Goal: Find specific page/section: Find specific page/section

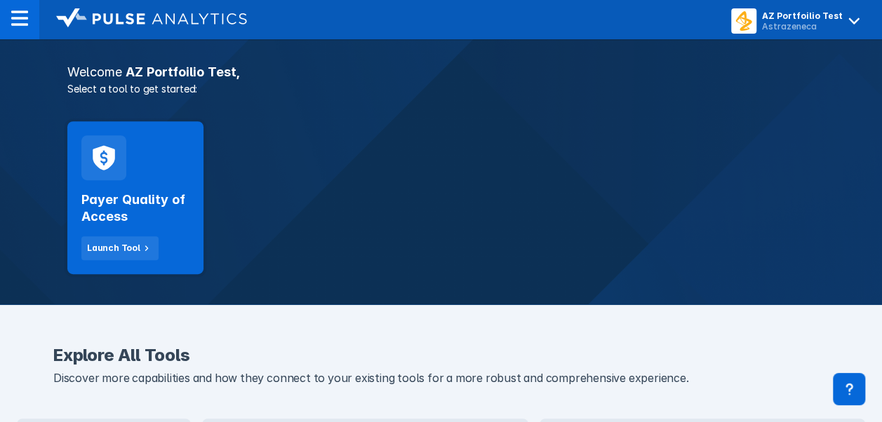
scroll to position [228, 0]
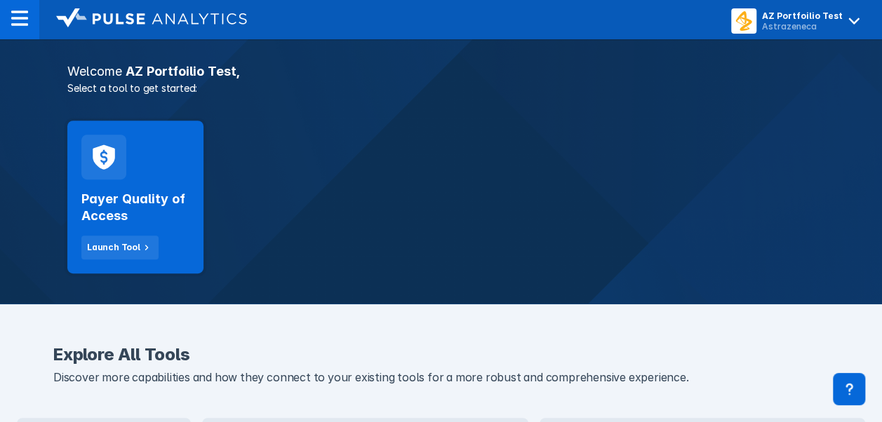
click at [104, 166] on icon at bounding box center [104, 157] width 22 height 25
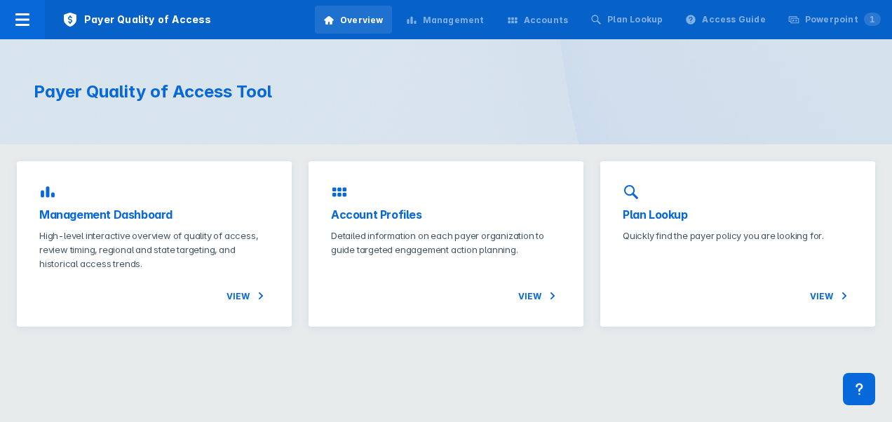
click at [104, 189] on div "Management Dashboard High-level interactive overview of quality of access, revi…" at bounding box center [154, 244] width 275 height 166
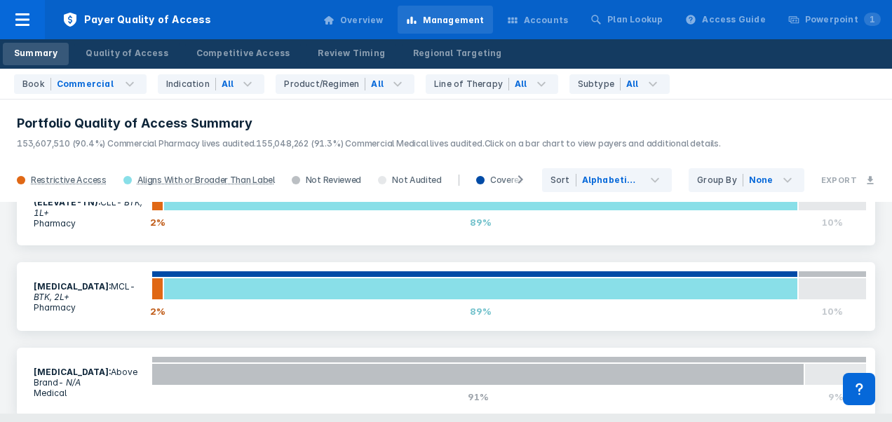
scroll to position [529, 0]
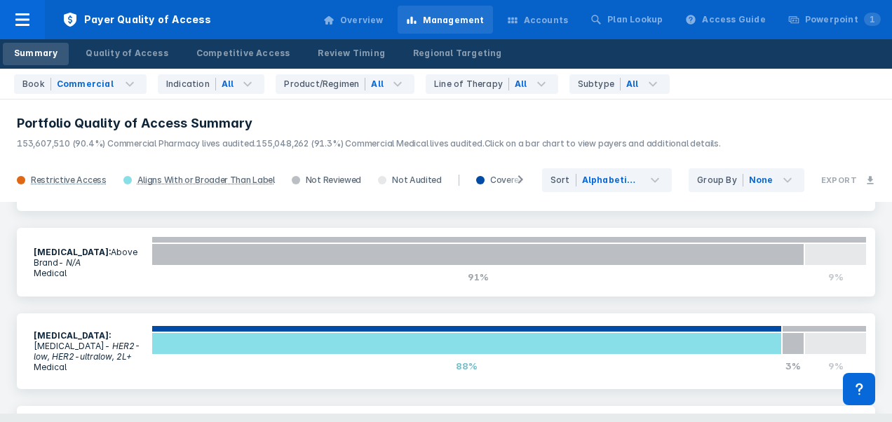
click at [102, 268] on p "Medical" at bounding box center [88, 273] width 109 height 11
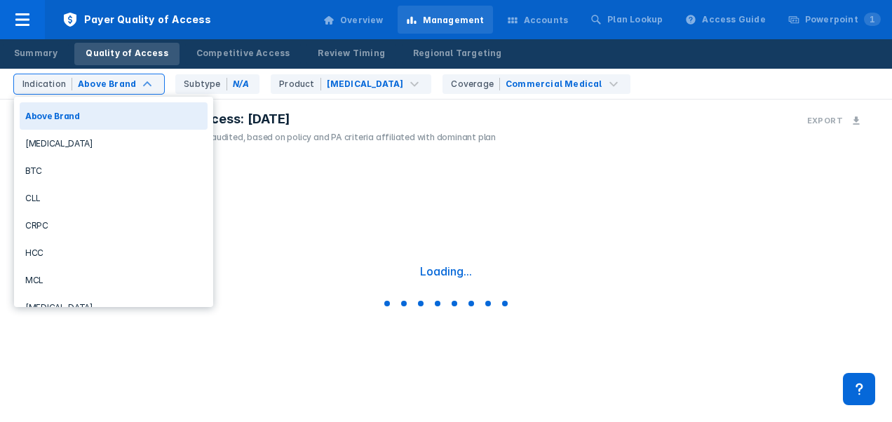
click at [115, 85] on div "Above Brand" at bounding box center [107, 84] width 58 height 13
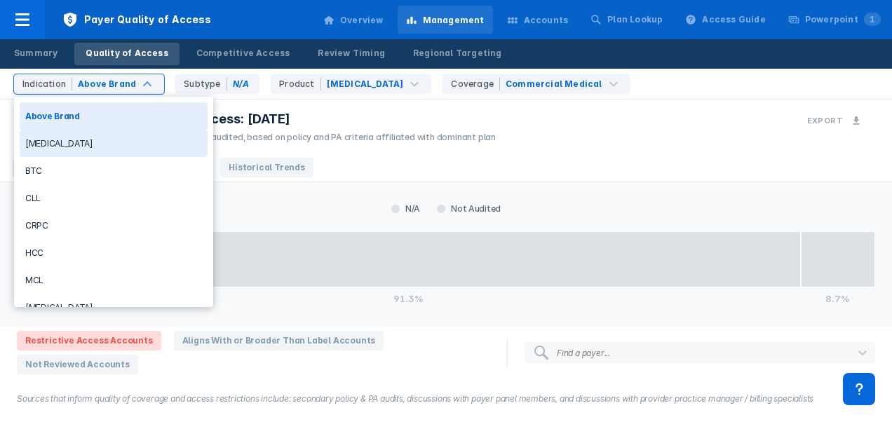
click at [79, 142] on div "[MEDICAL_DATA]" at bounding box center [114, 143] width 188 height 27
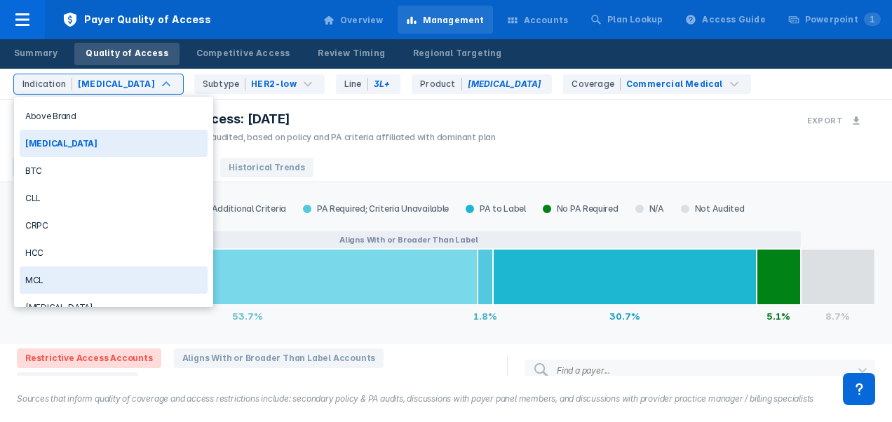
click at [65, 272] on div "MCL" at bounding box center [114, 279] width 188 height 27
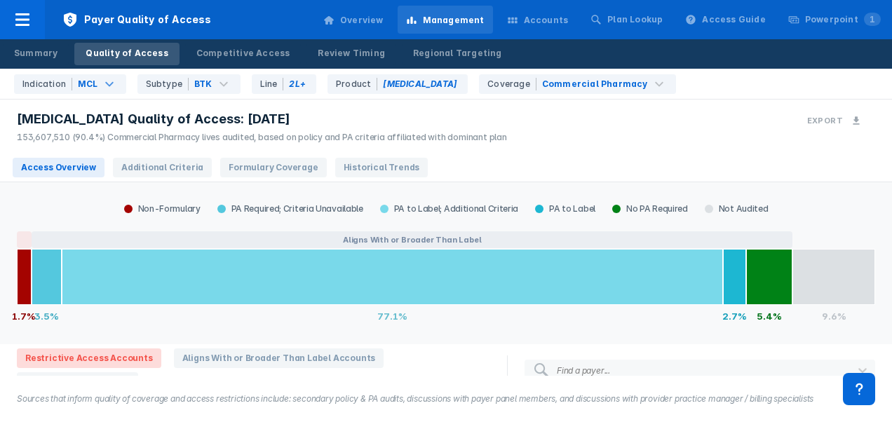
click at [248, 171] on span "Formulary Coverage" at bounding box center [273, 168] width 106 height 20
